Goal: Task Accomplishment & Management: Manage account settings

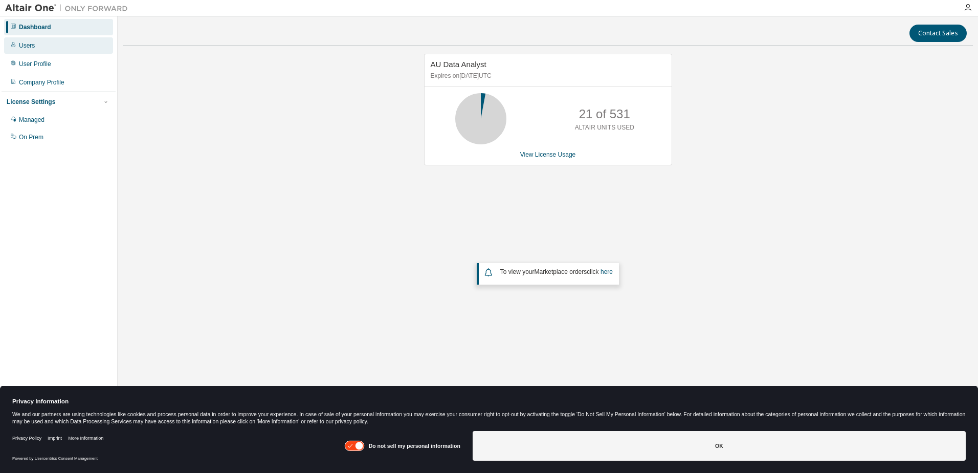
click at [42, 44] on div "Users" at bounding box center [58, 45] width 109 height 16
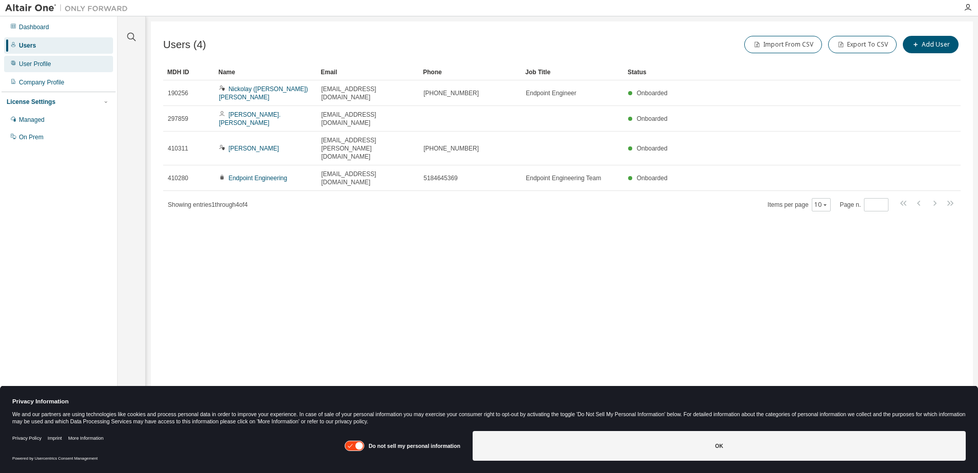
click at [42, 62] on div "User Profile" at bounding box center [35, 64] width 32 height 8
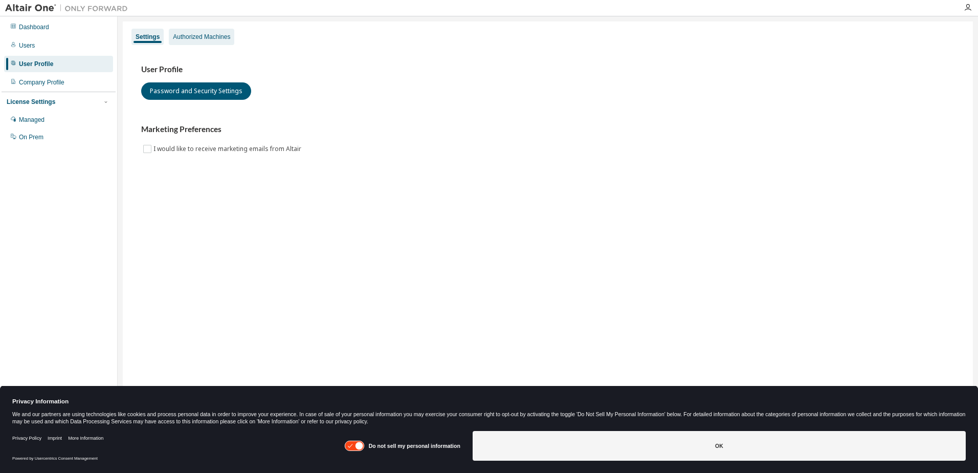
click at [205, 40] on div "Authorized Machines" at bounding box center [201, 37] width 57 height 8
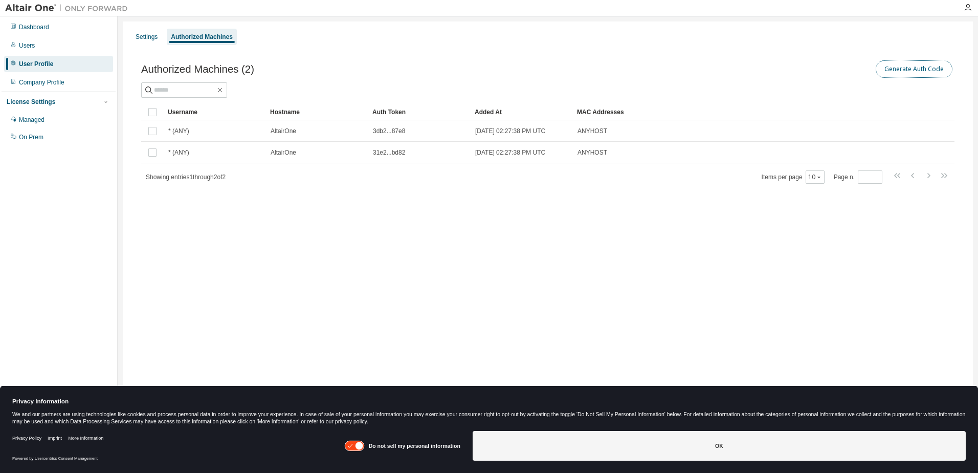
click at [910, 73] on button "Generate Auth Code" at bounding box center [914, 68] width 77 height 17
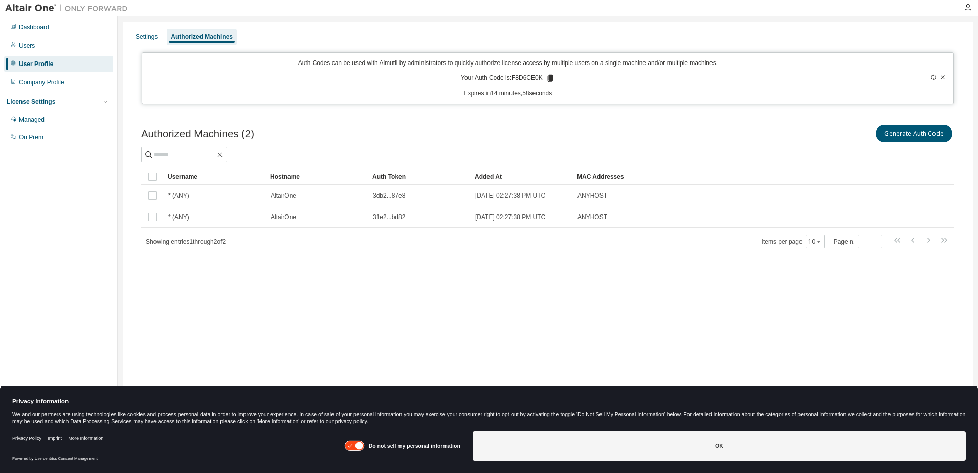
click at [552, 78] on icon at bounding box center [550, 78] width 6 height 7
